Goal: Navigation & Orientation: Find specific page/section

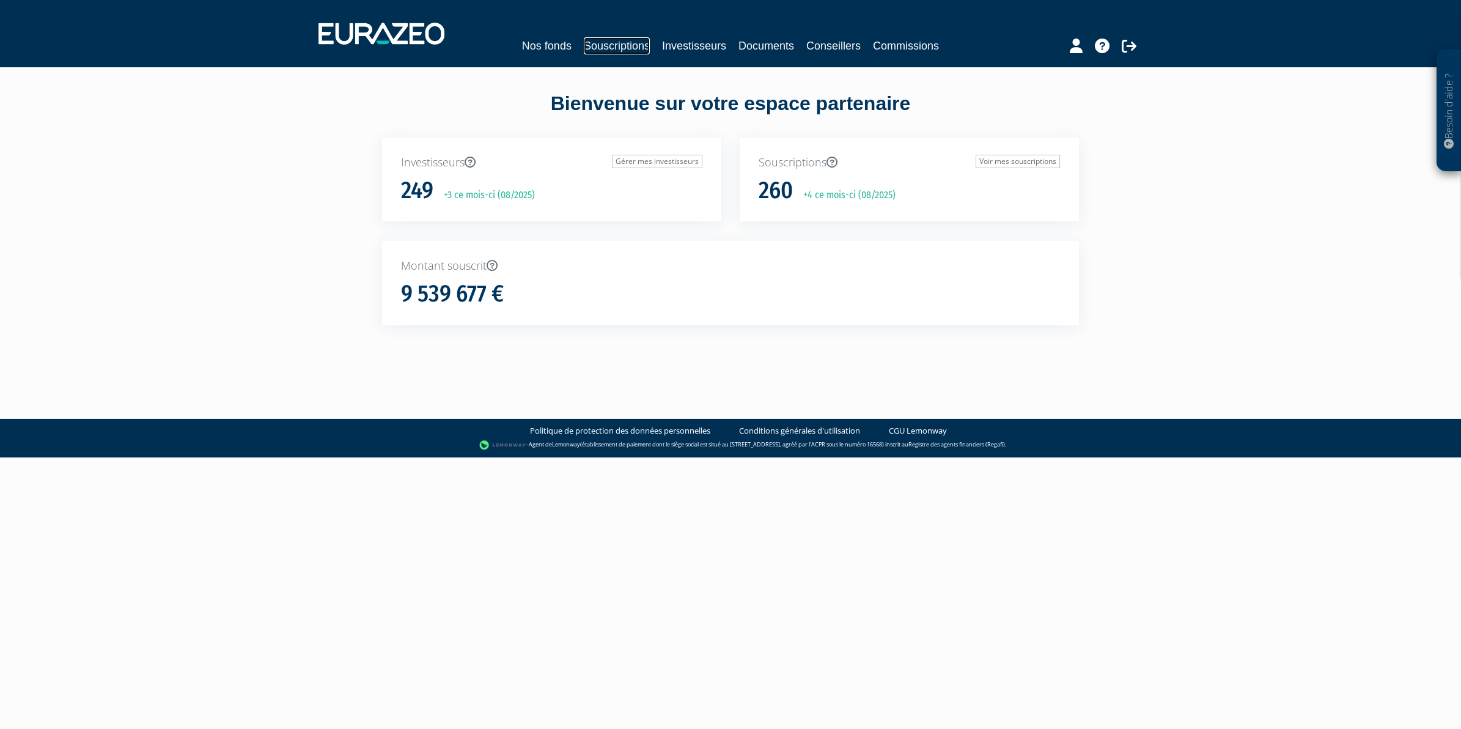
click at [603, 43] on link "Souscriptions" at bounding box center [617, 45] width 66 height 17
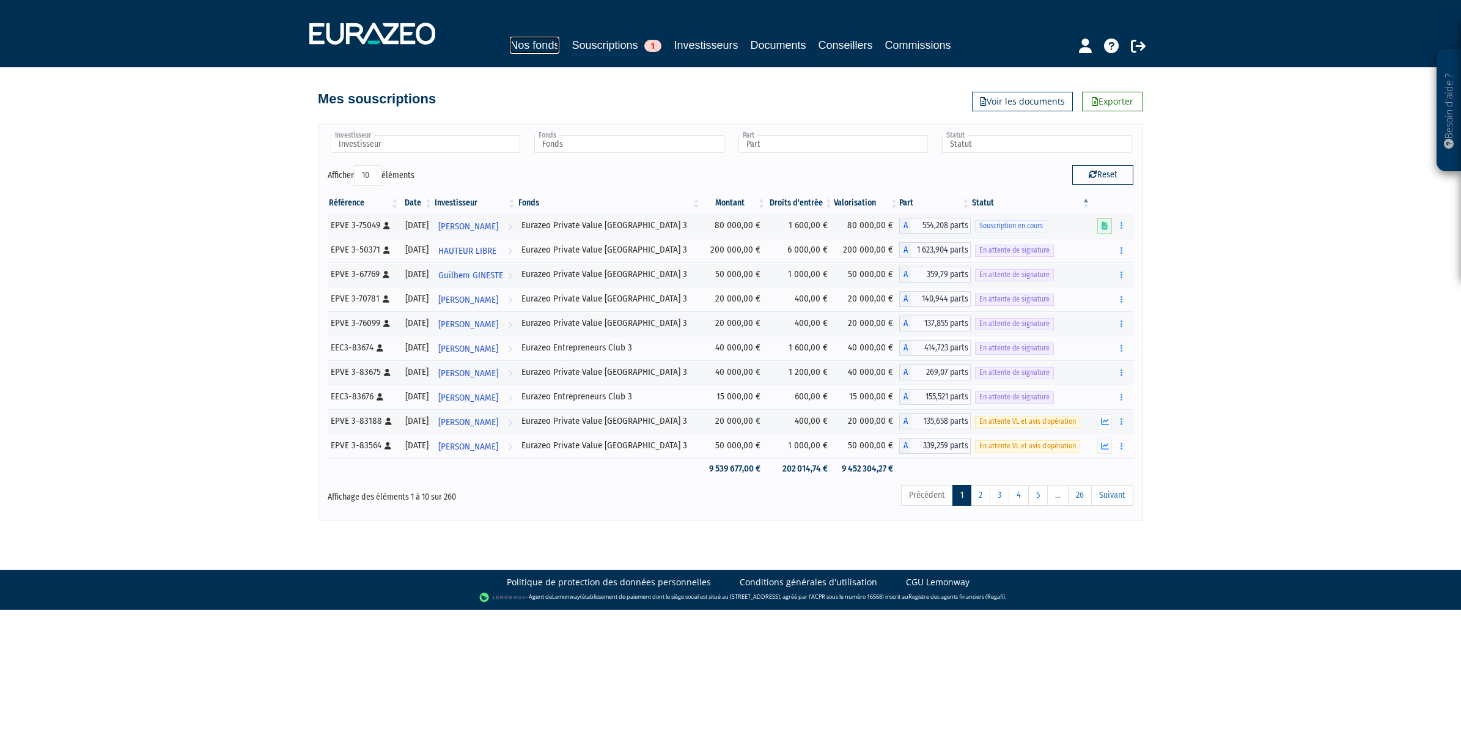
click at [530, 50] on link "Nos fonds" at bounding box center [535, 45] width 50 height 17
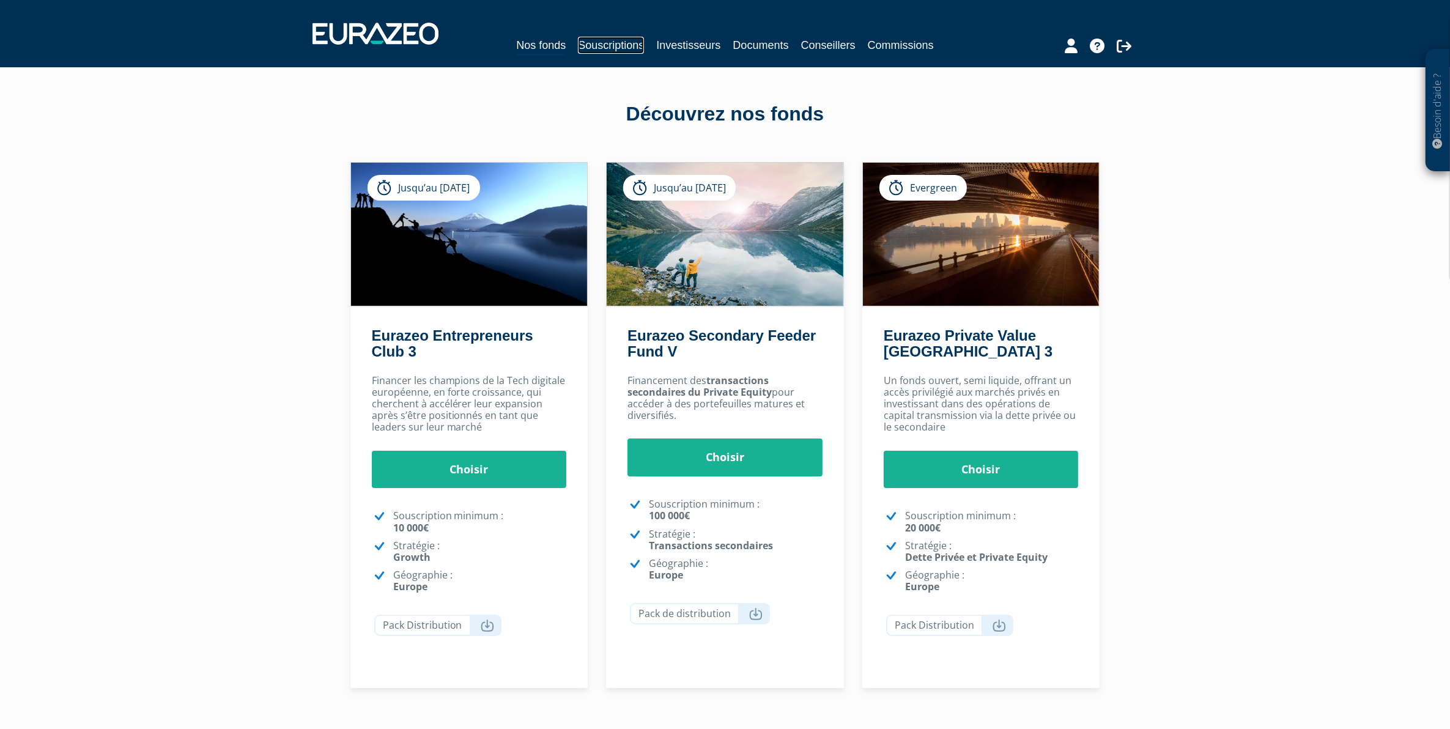
click at [624, 49] on link "Souscriptions" at bounding box center [611, 45] width 66 height 17
drag, startPoint x: 627, startPoint y: 44, endPoint x: 722, endPoint y: 7, distance: 102.4
click at [627, 44] on link "Souscriptions" at bounding box center [611, 45] width 66 height 17
